Goal: Find specific page/section: Find specific page/section

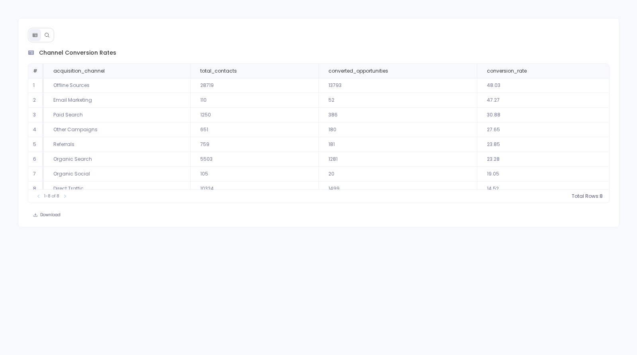
click at [48, 36] on icon at bounding box center [47, 35] width 4 height 4
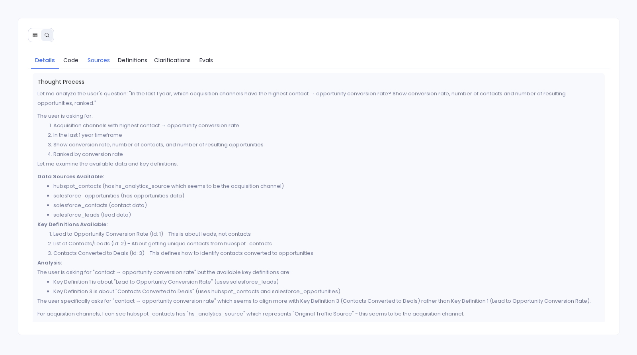
click at [94, 59] on span "Sources" at bounding box center [99, 60] width 22 height 9
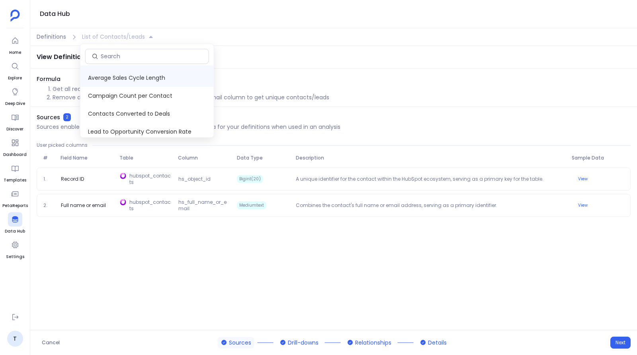
scroll to position [15, 0]
click at [297, 72] on div "View Definition - Sources Formula Get all records from hubspot_contacts table R…" at bounding box center [333, 188] width 607 height 284
